Goal: Transaction & Acquisition: Book appointment/travel/reservation

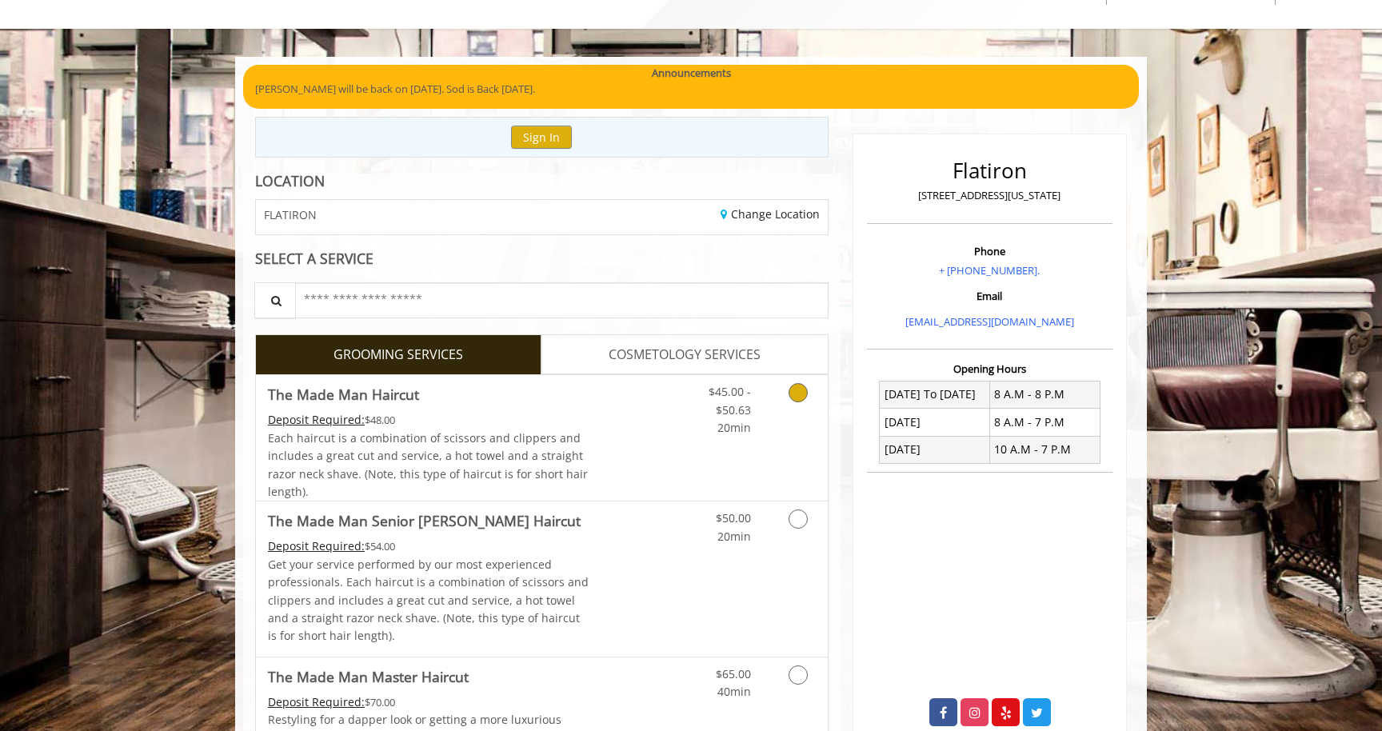
scroll to position [72, 0]
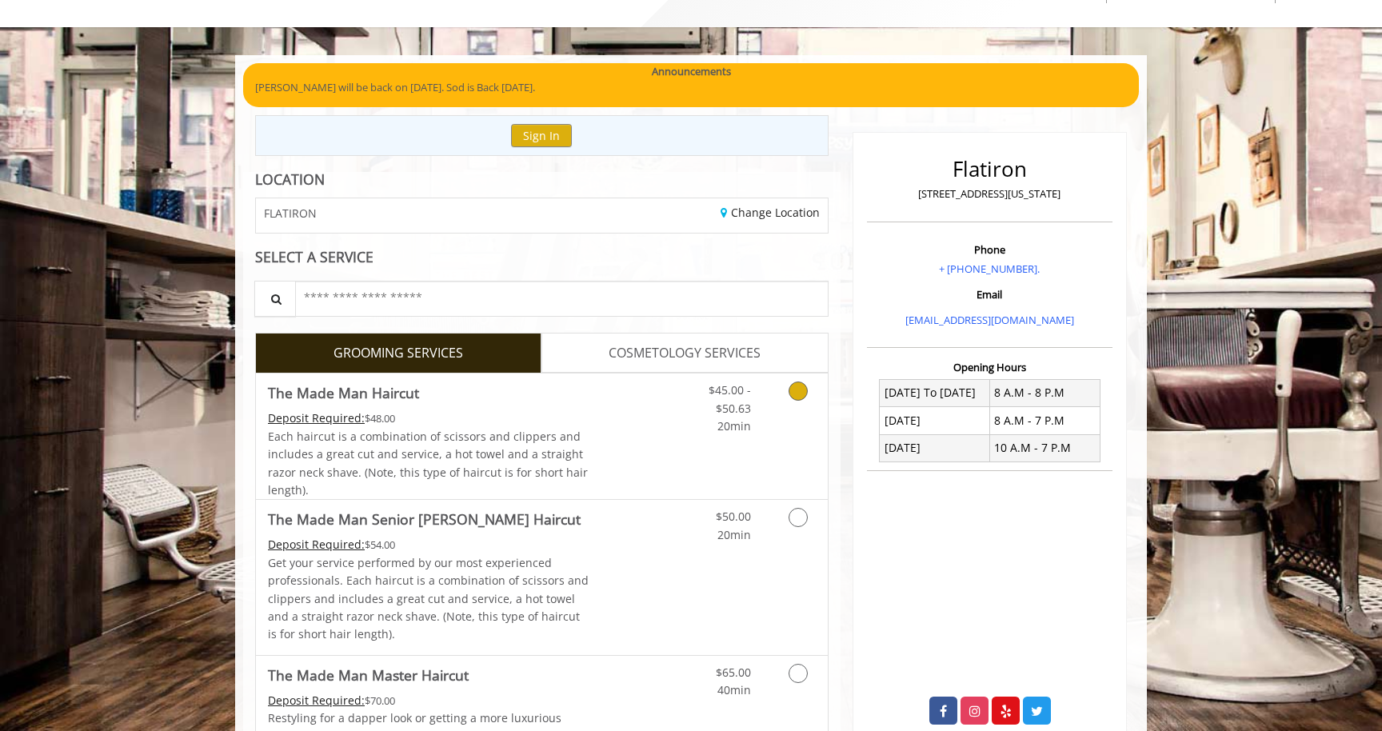
click at [543, 419] on div "Deposit Required: $48.00" at bounding box center [429, 419] width 322 height 18
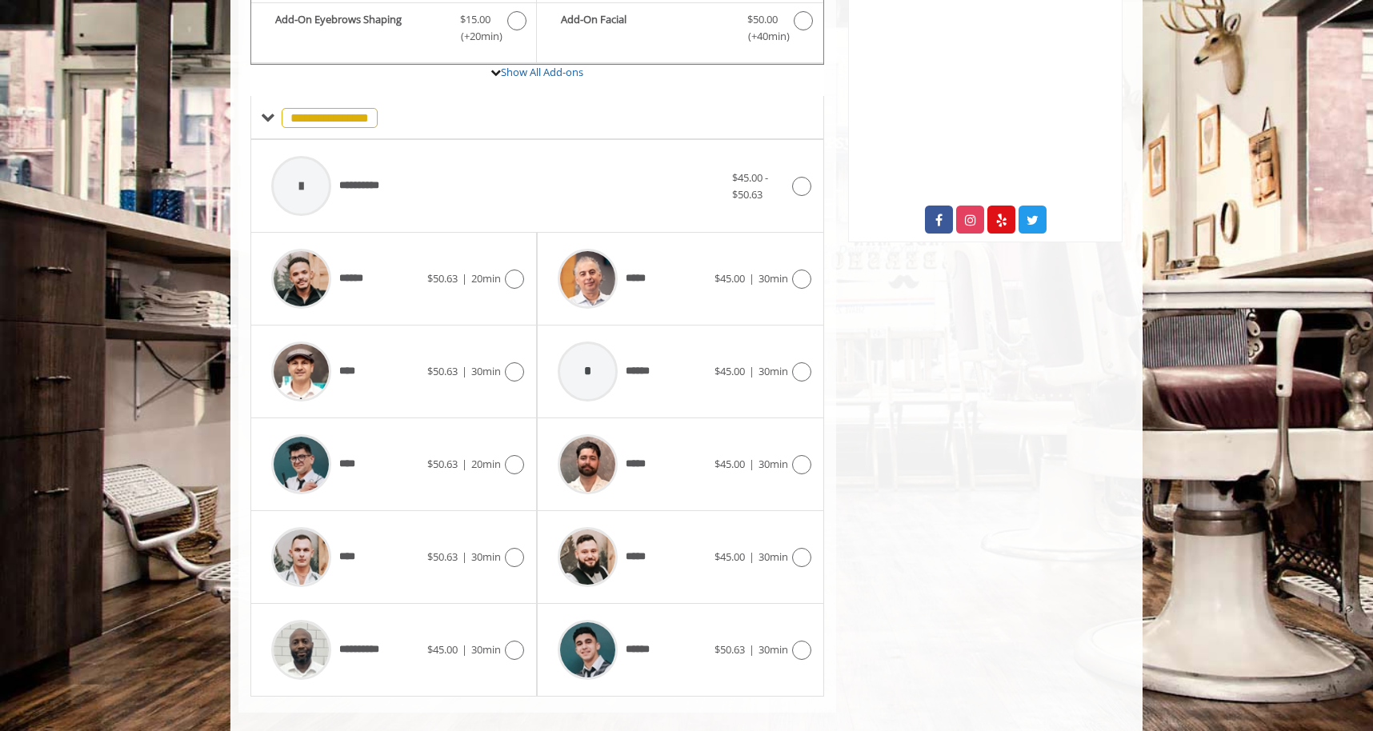
scroll to position [585, 0]
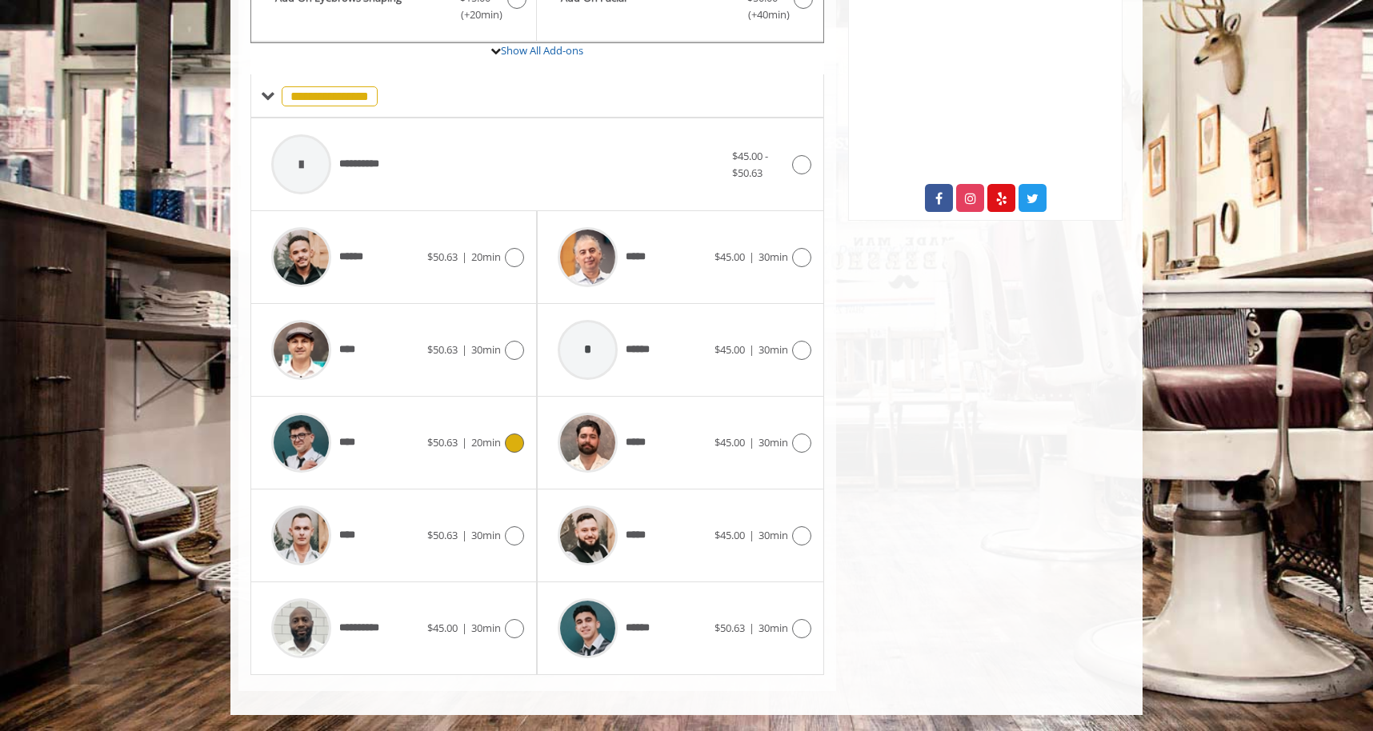
click at [483, 456] on div "**** $50.63 | 20min" at bounding box center [393, 443] width 261 height 76
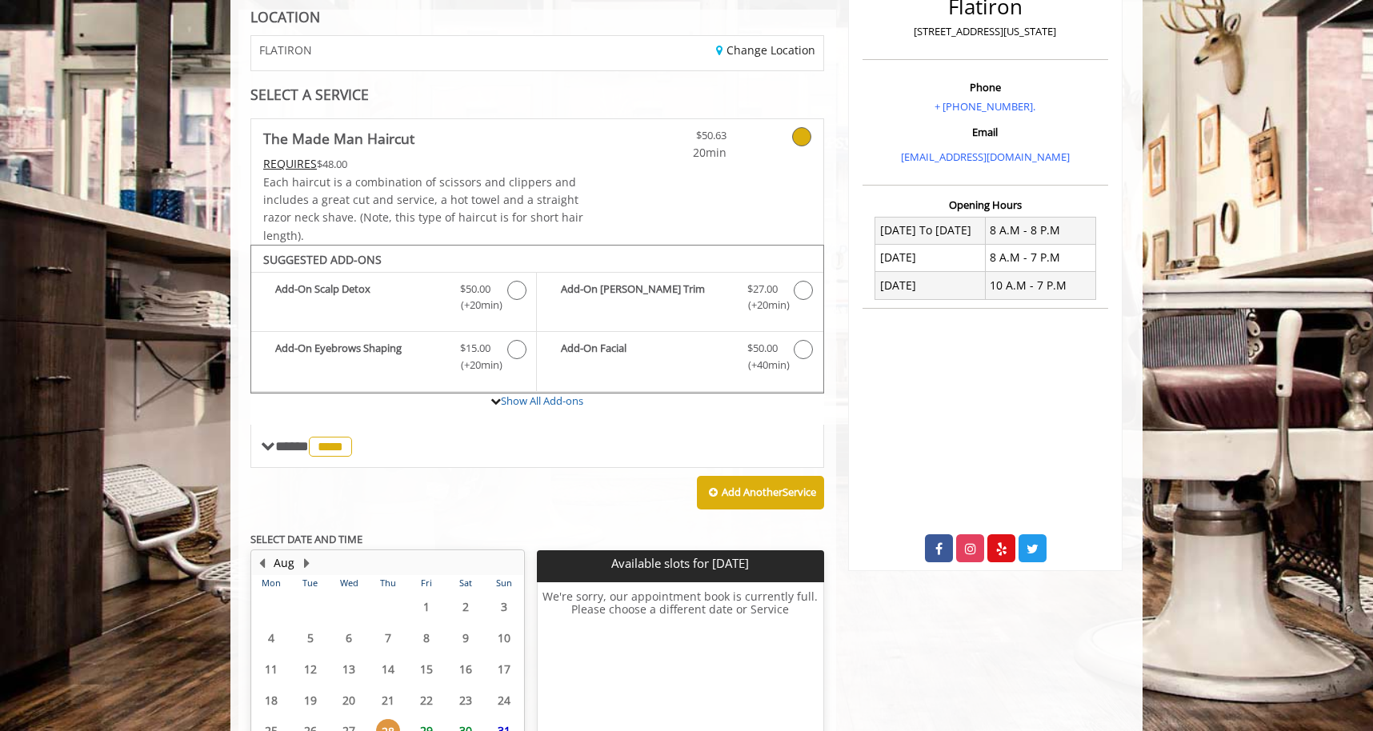
scroll to position [382, 0]
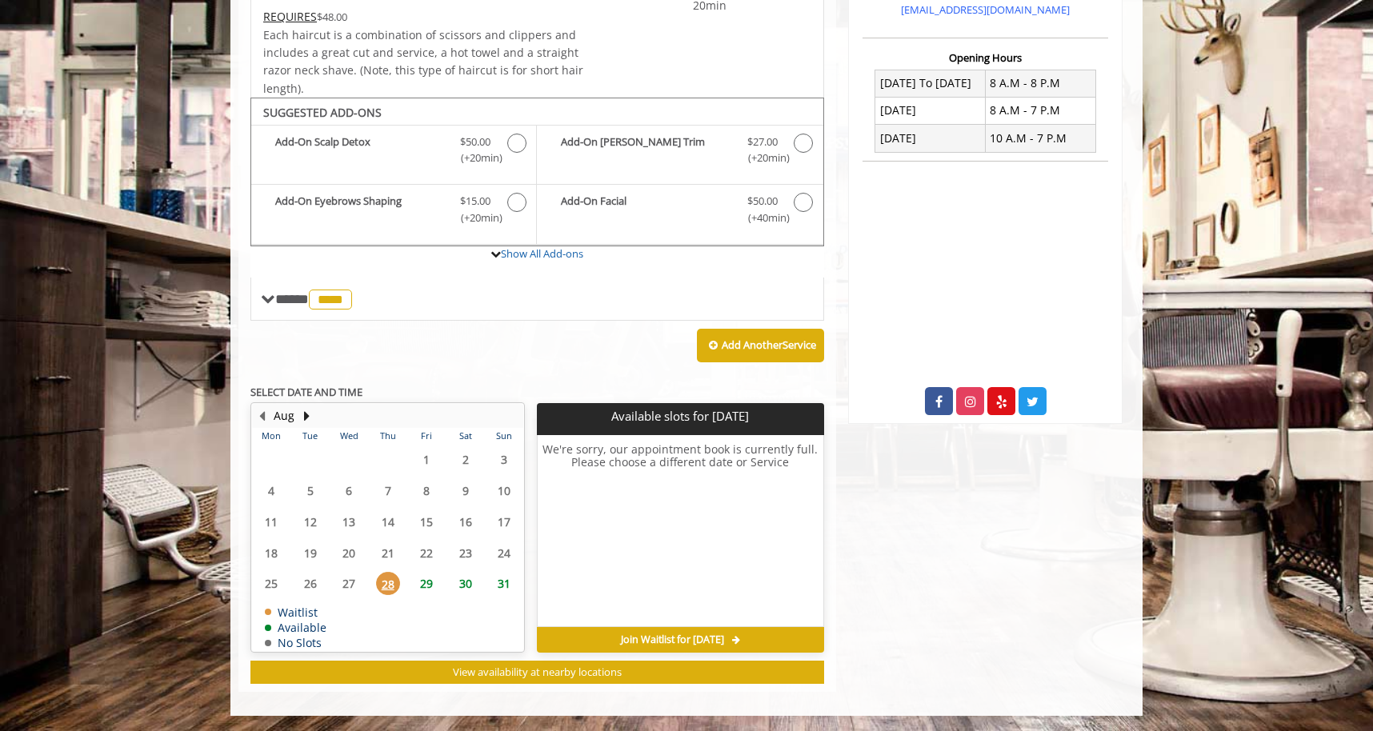
click at [417, 589] on span "29" at bounding box center [426, 583] width 24 height 23
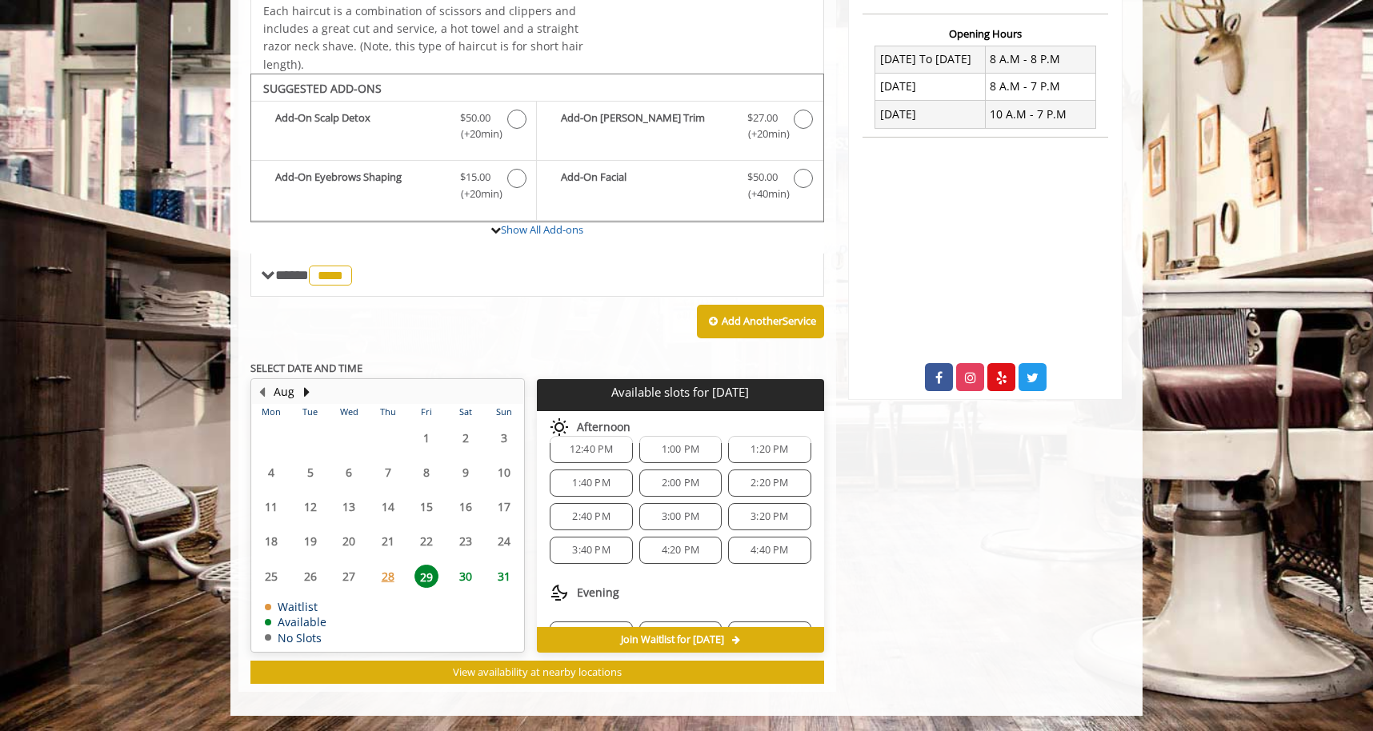
scroll to position [206, 0]
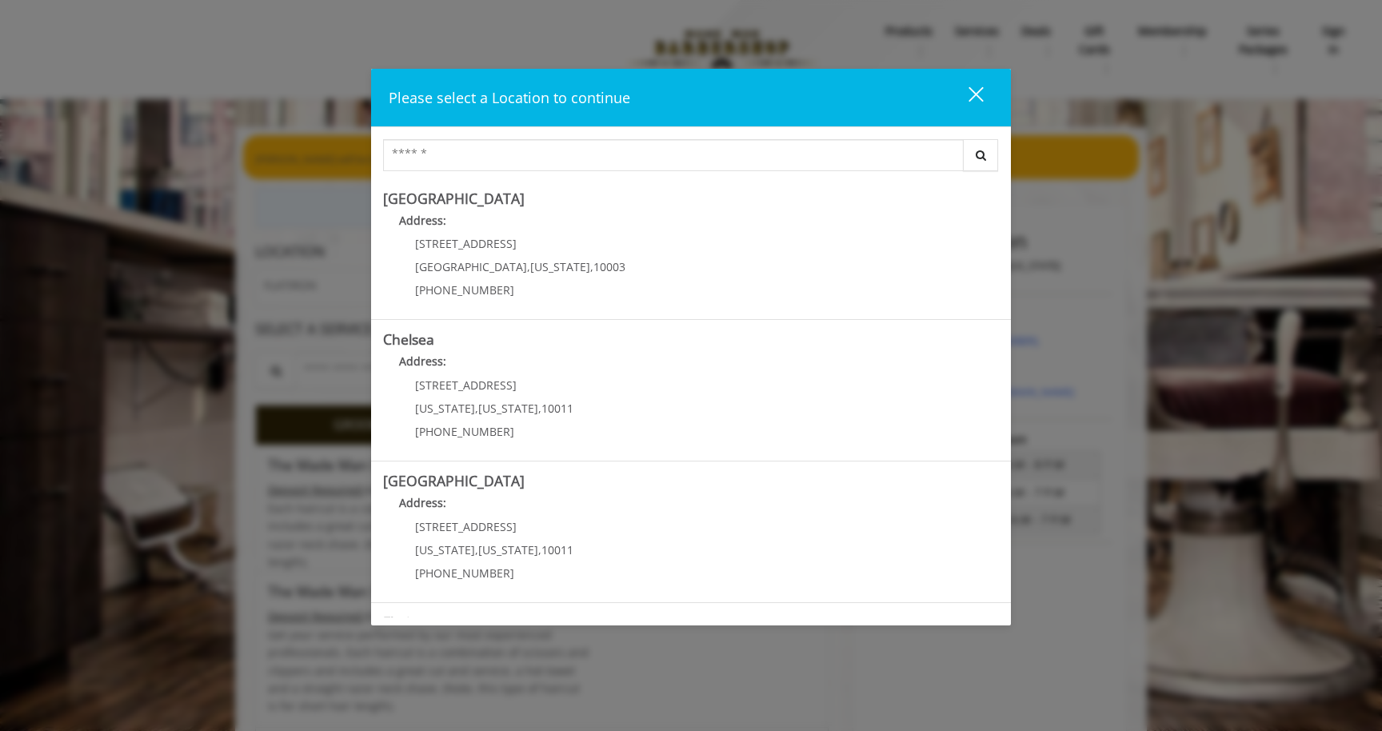
click at [978, 96] on div "close dialog" at bounding box center [976, 93] width 15 height 15
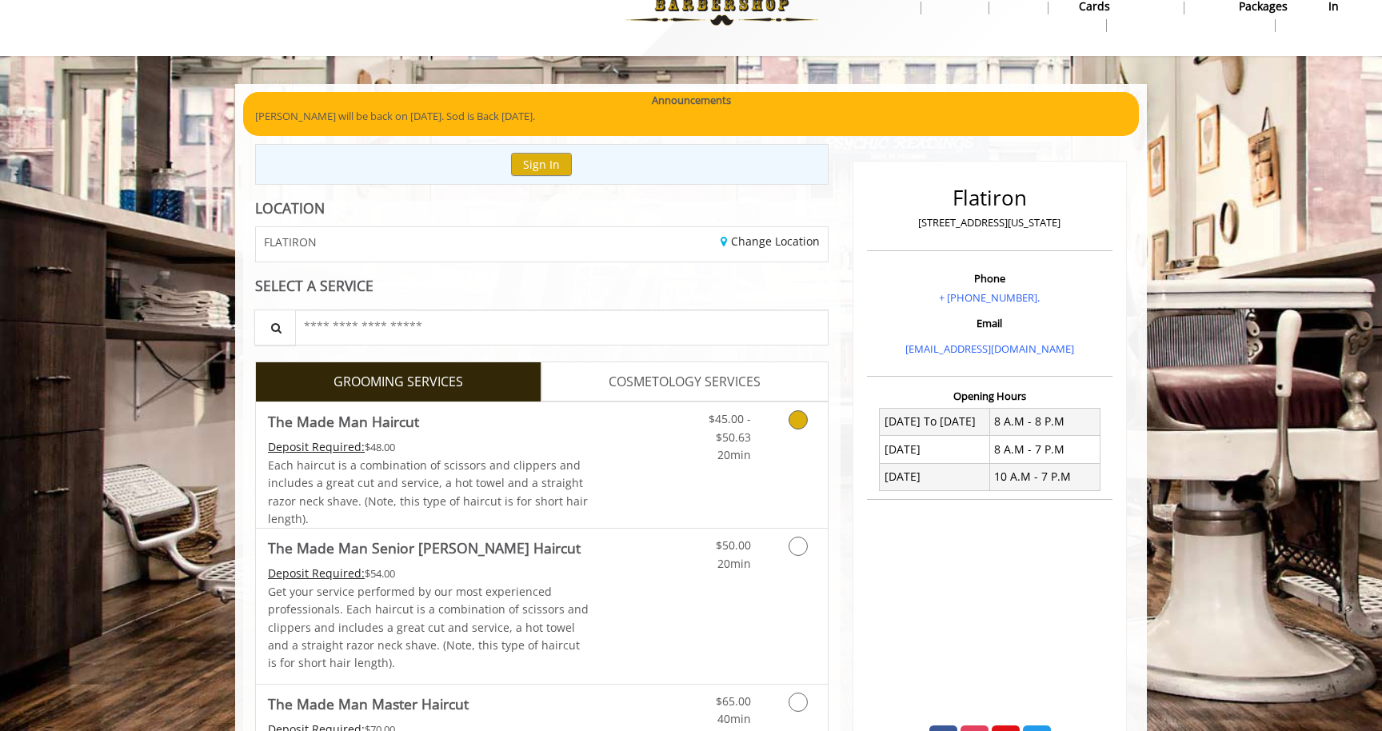
click at [559, 455] on div "Deposit Required: $48.00" at bounding box center [429, 447] width 322 height 18
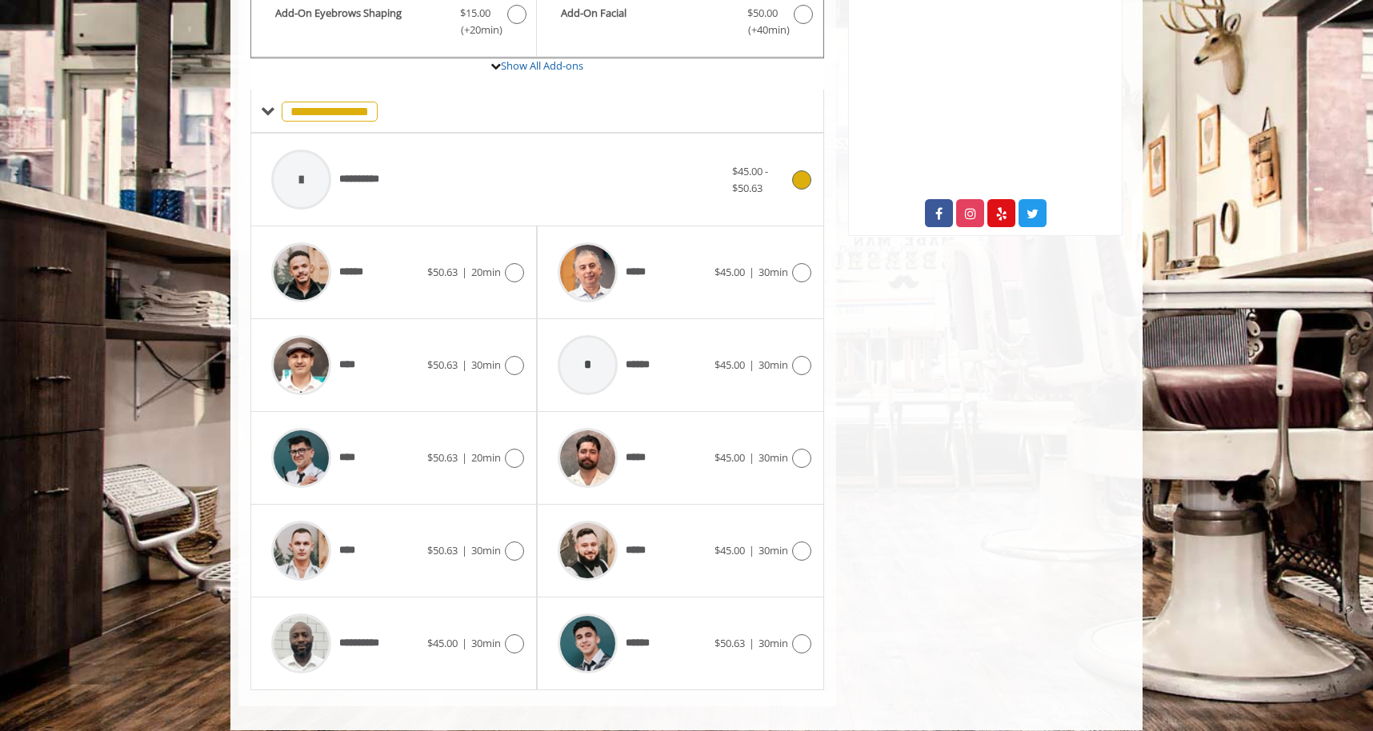
scroll to position [585, 0]
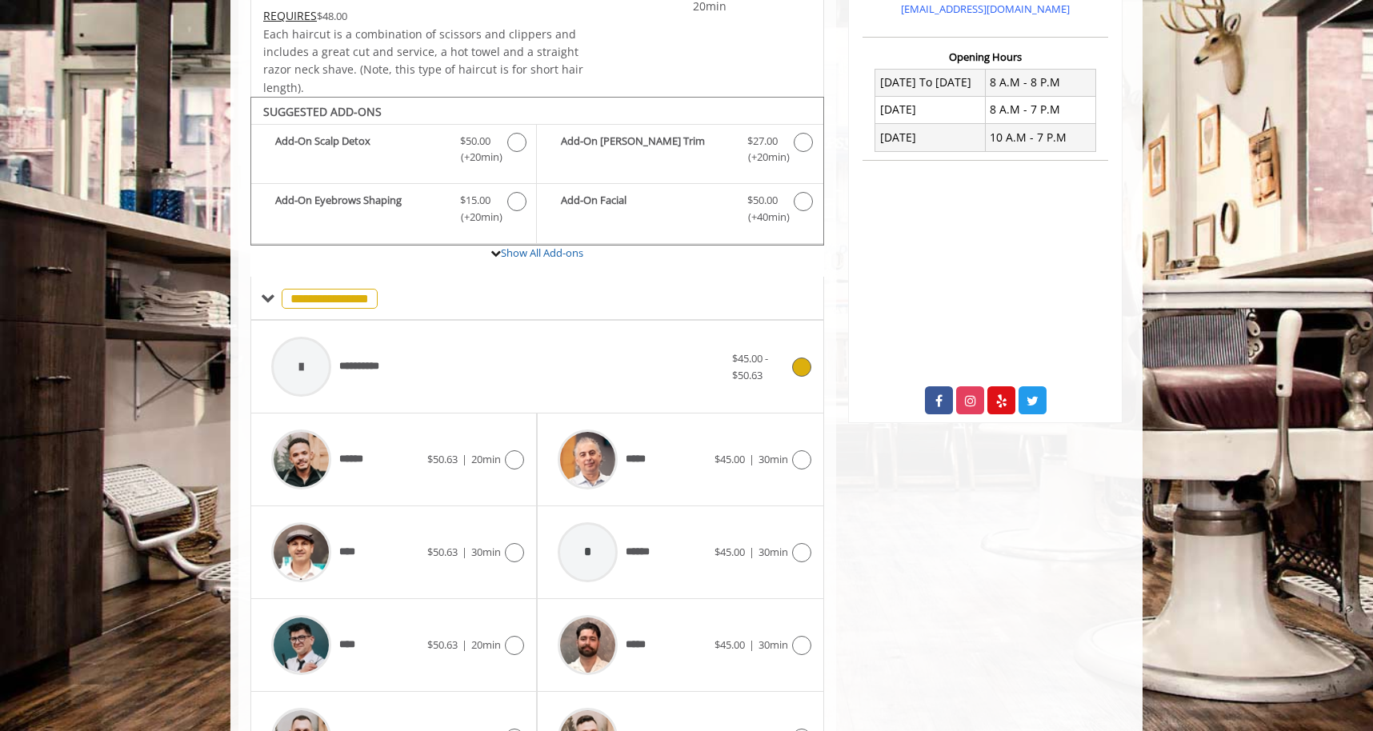
click at [566, 374] on div "**********" at bounding box center [497, 367] width 469 height 76
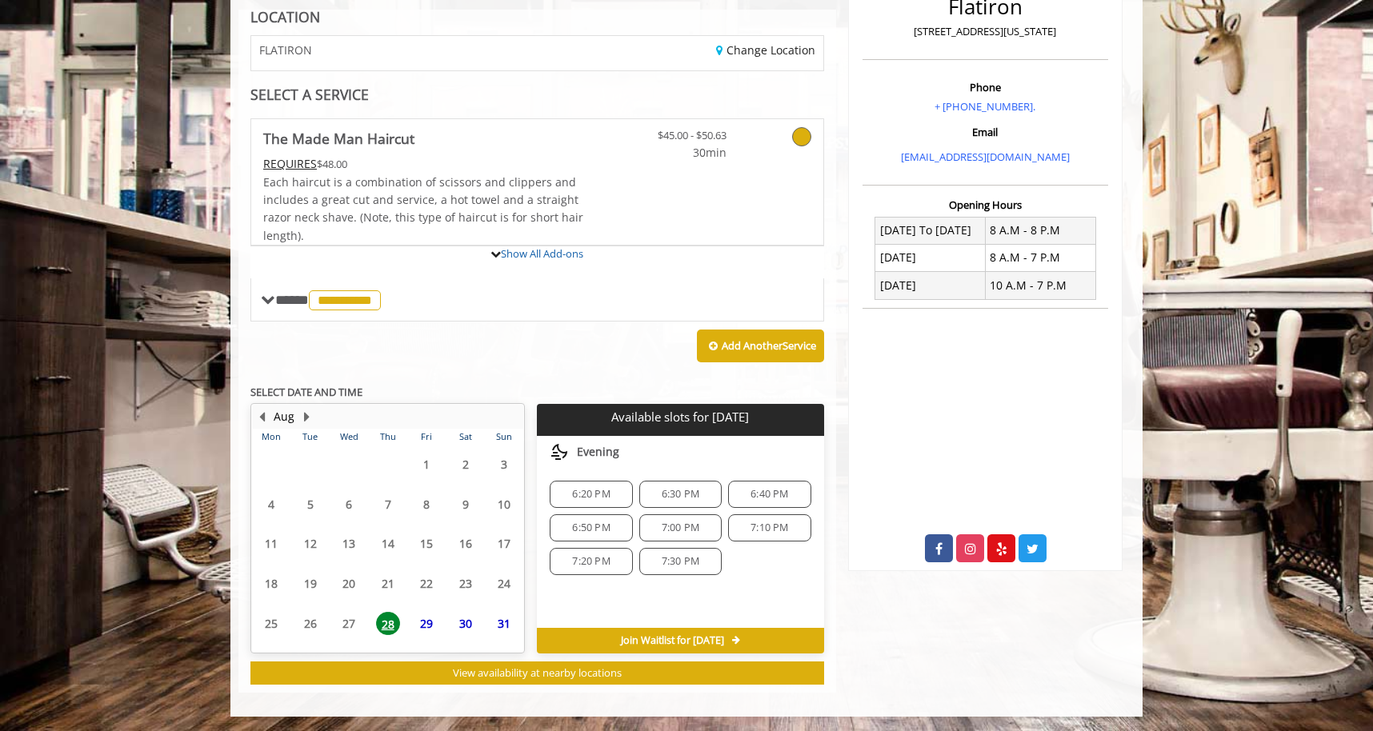
scroll to position [382, 0]
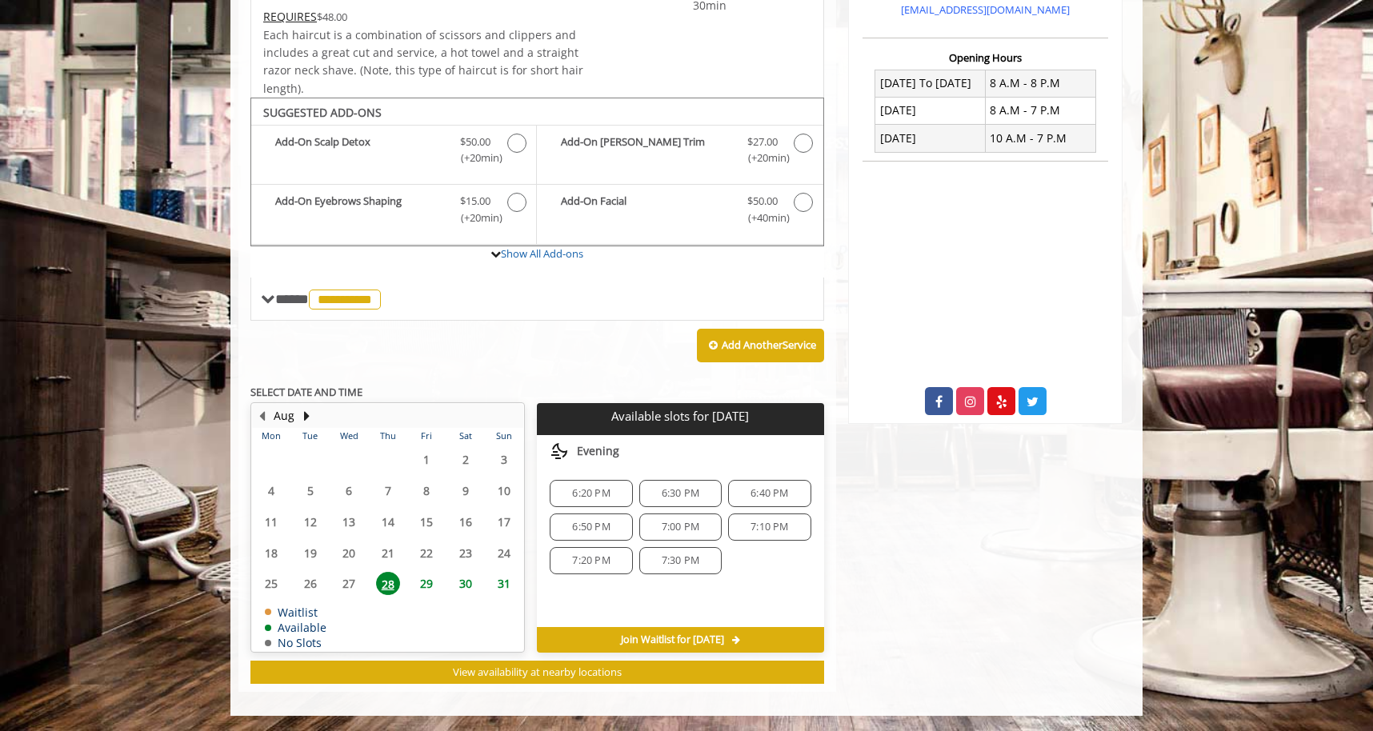
click at [570, 499] on span "6:20 PM" at bounding box center [591, 493] width 68 height 13
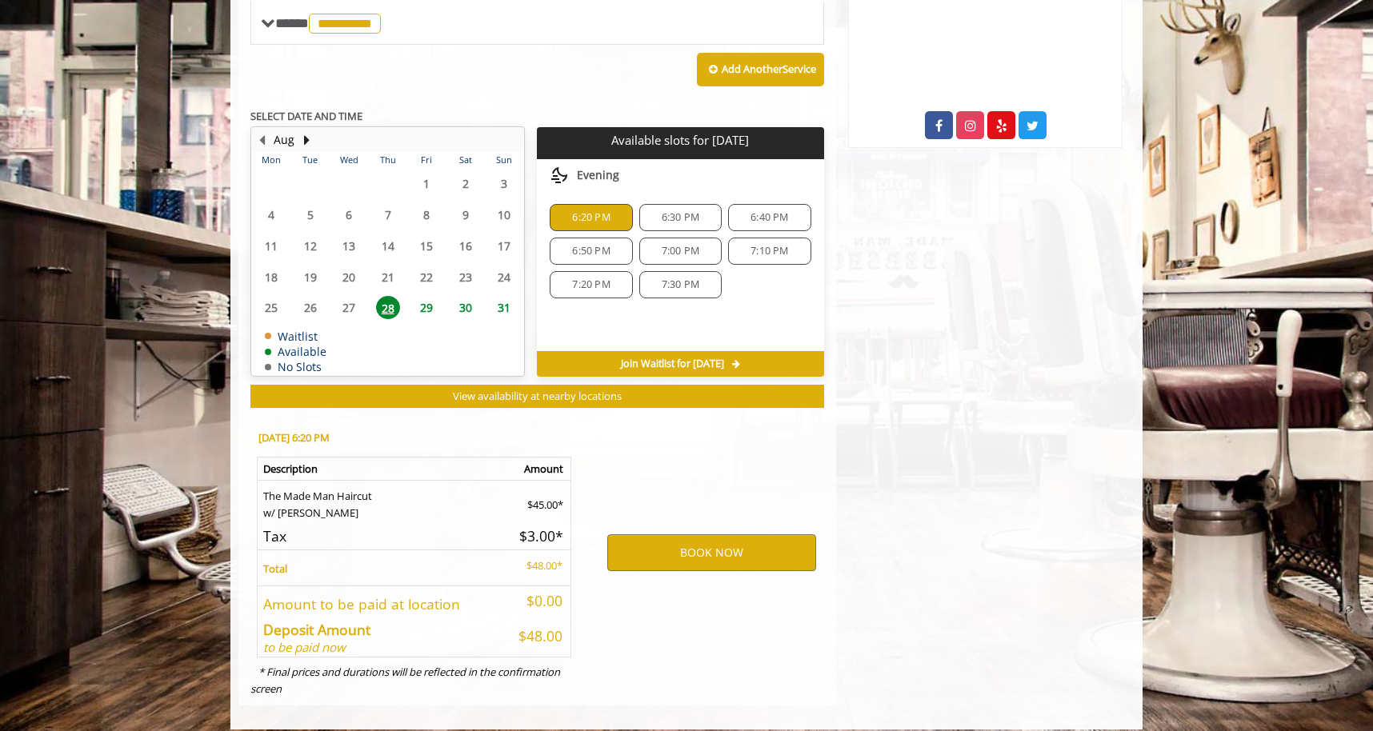
scroll to position [670, 0]
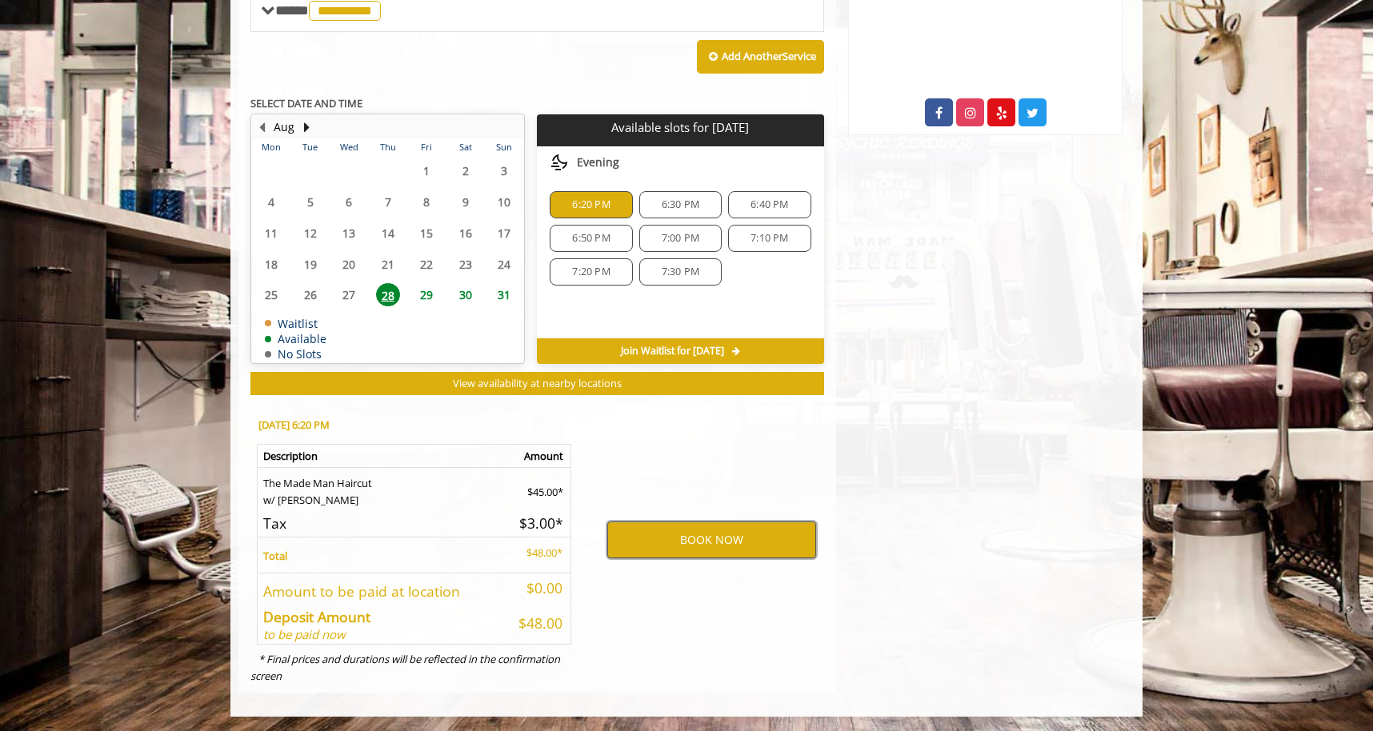
click at [634, 538] on button "BOOK NOW" at bounding box center [711, 540] width 209 height 37
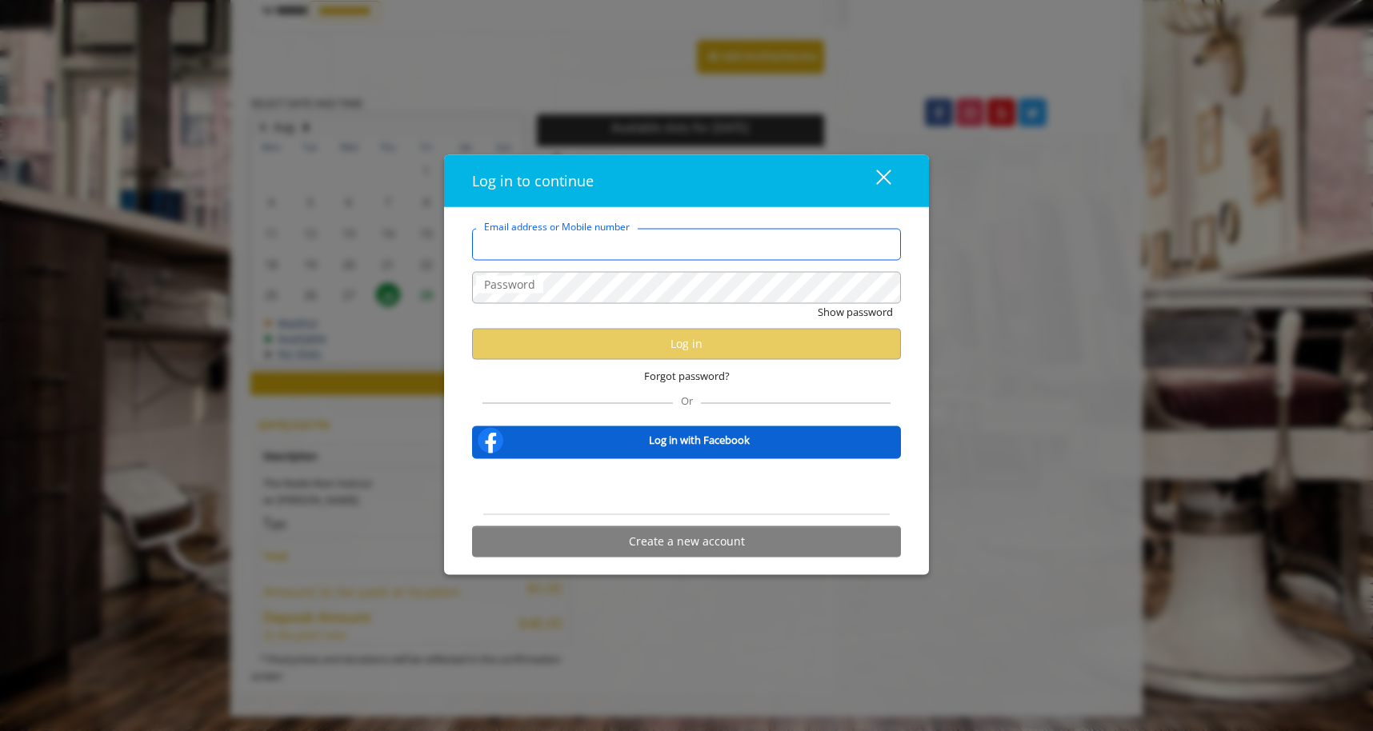
click at [614, 239] on input "Email address or Mobile number" at bounding box center [686, 245] width 429 height 32
type input "**********"
click at [540, 282] on label "Password" at bounding box center [509, 285] width 67 height 18
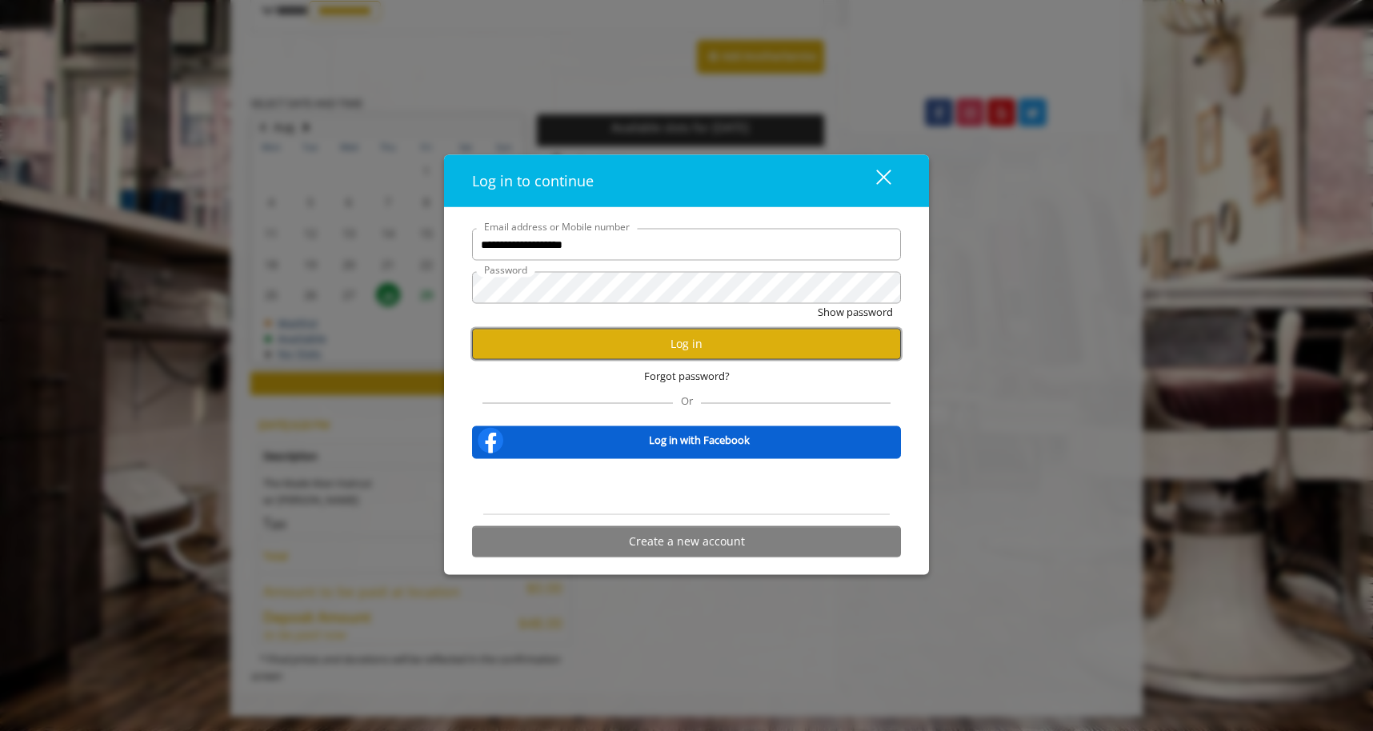
click at [558, 354] on button "Log in" at bounding box center [686, 343] width 429 height 31
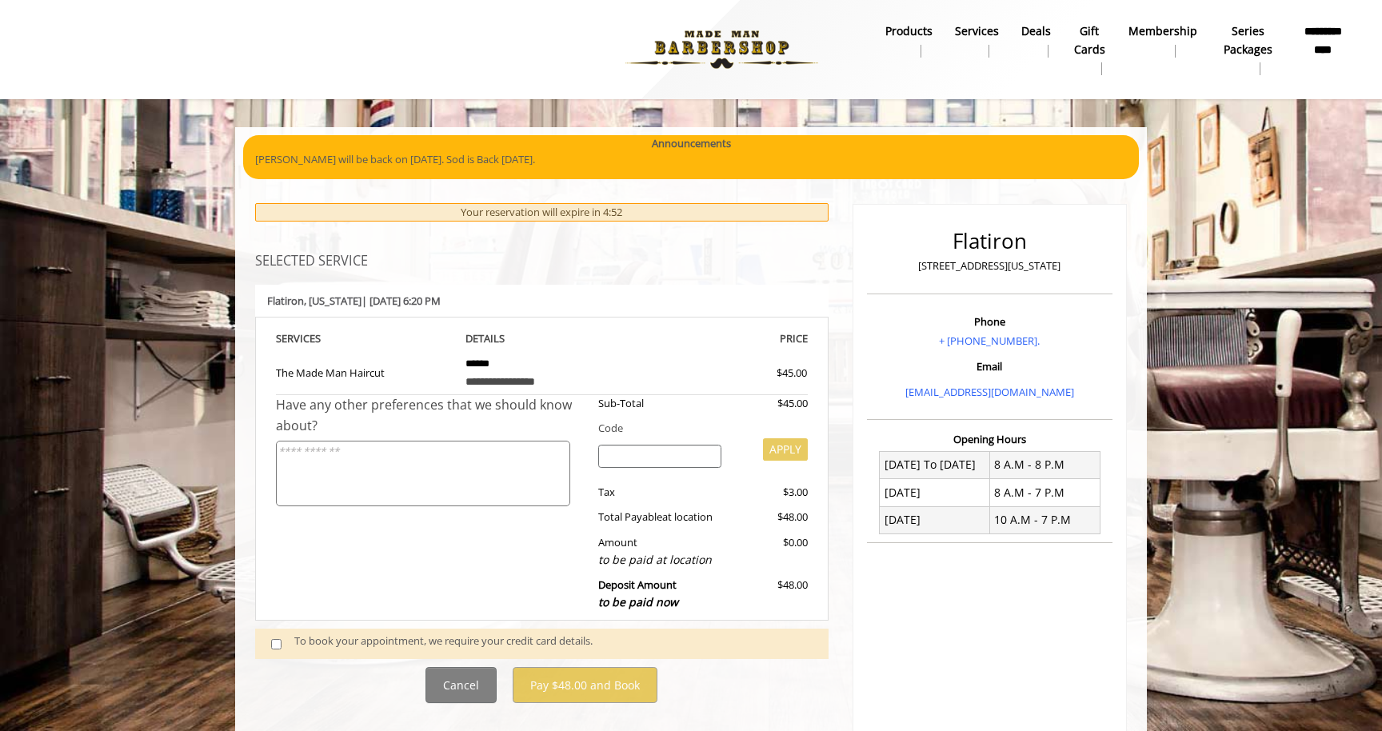
click at [385, 638] on div "To book your appointment, we require your credit card details." at bounding box center [553, 644] width 518 height 22
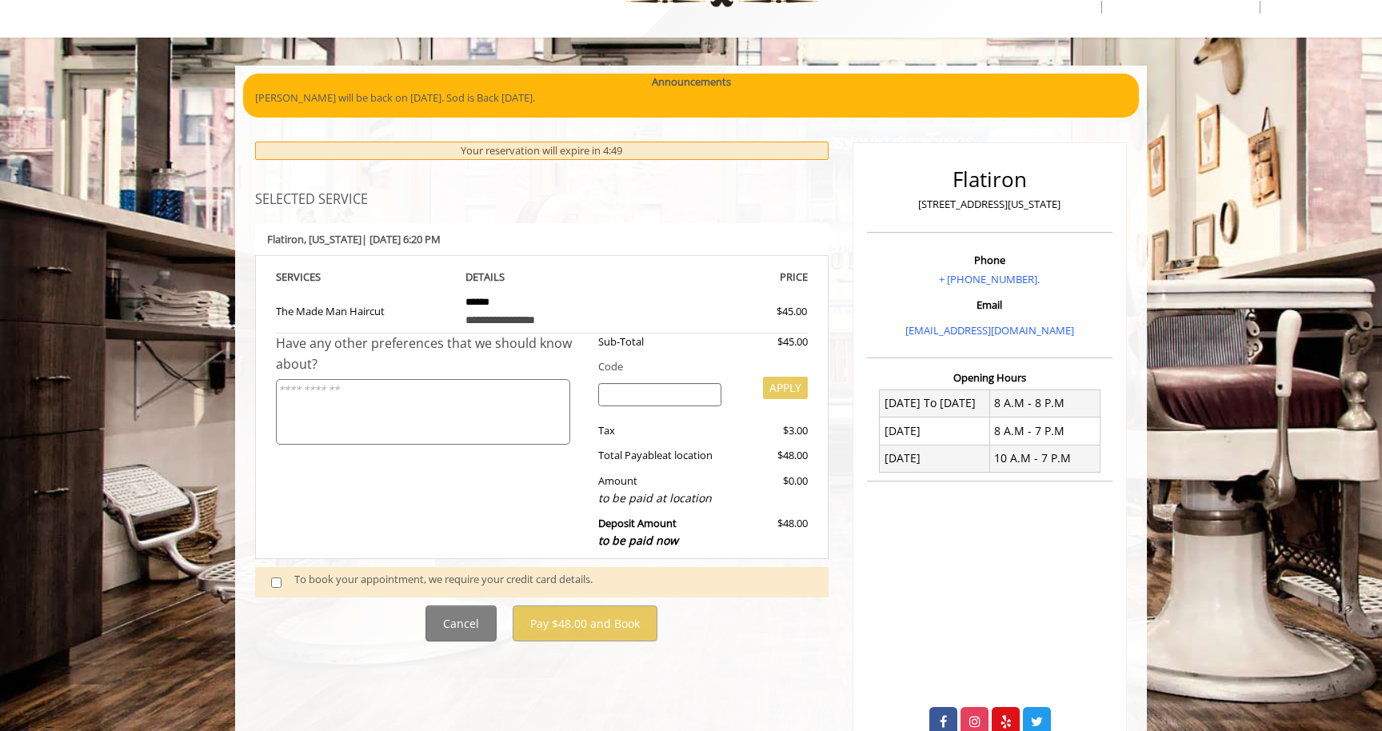
scroll to position [113, 0]
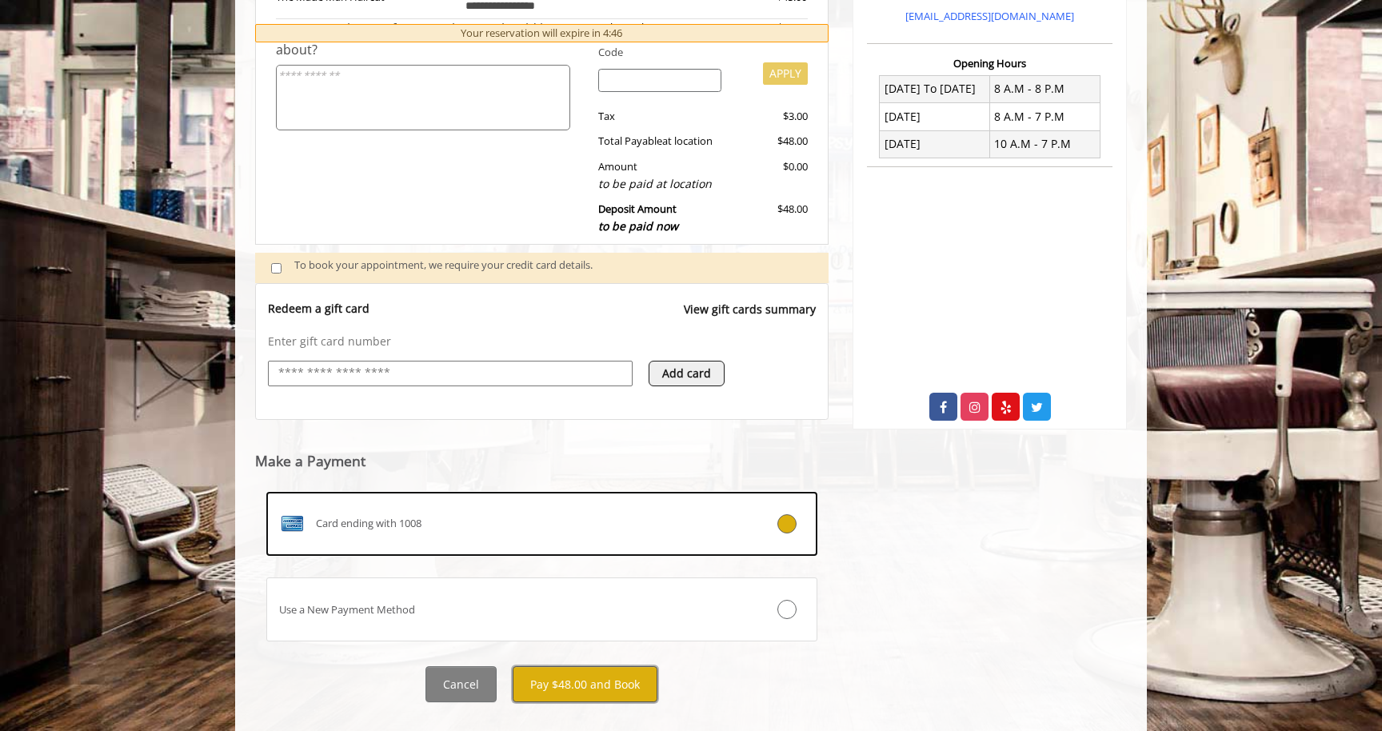
click at [566, 676] on button "Pay $48.00 and Book" at bounding box center [585, 684] width 145 height 36
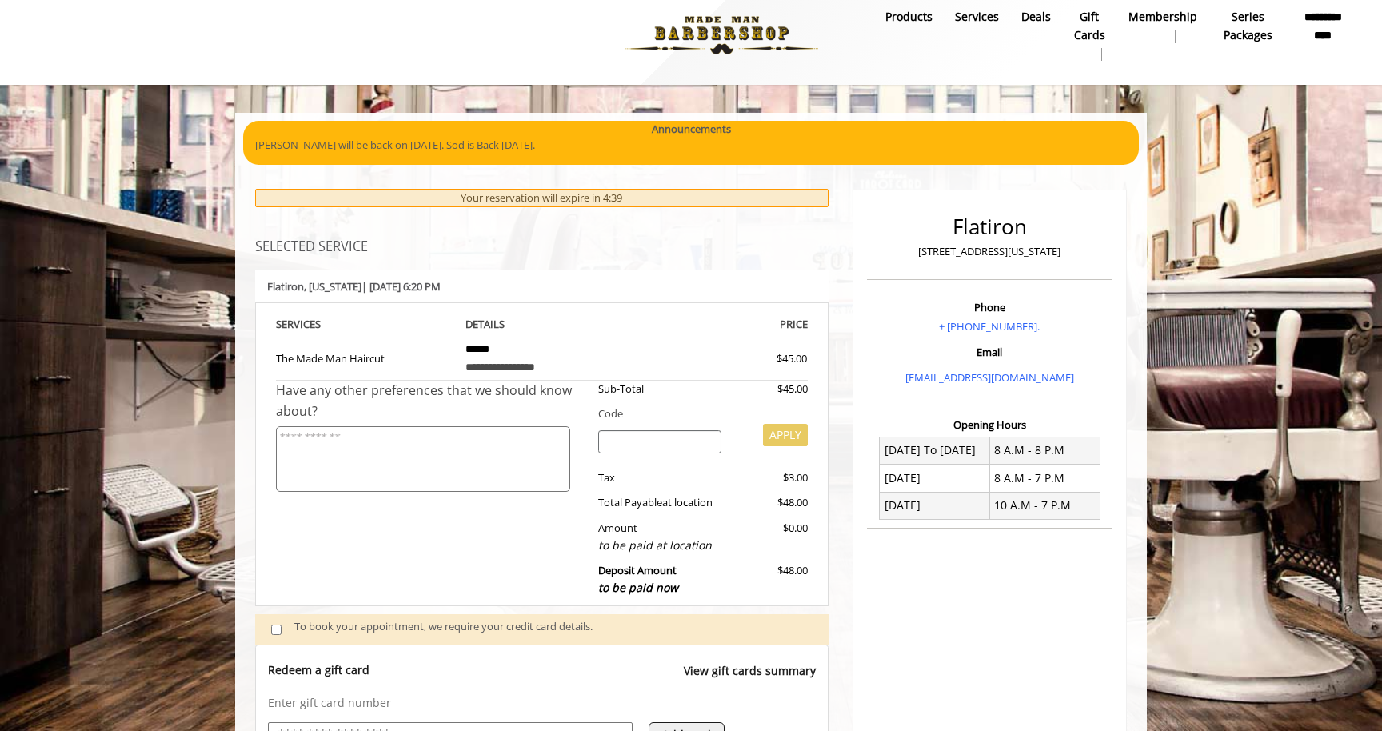
scroll to position [12, 0]
